Goal: Task Accomplishment & Management: Manage account settings

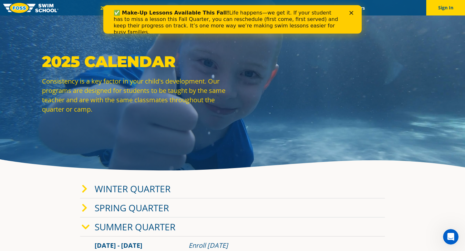
click at [351, 13] on polygon "Close" at bounding box center [352, 13] width 4 height 4
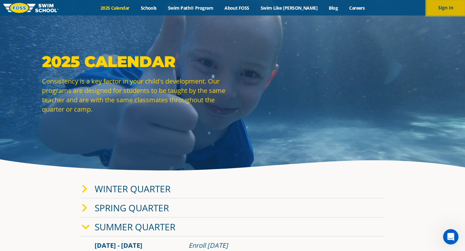
click at [448, 11] on button "Sign In" at bounding box center [445, 8] width 39 height 16
click at [444, 10] on button "Sign In" at bounding box center [445, 8] width 39 height 16
